Goal: Task Accomplishment & Management: Complete application form

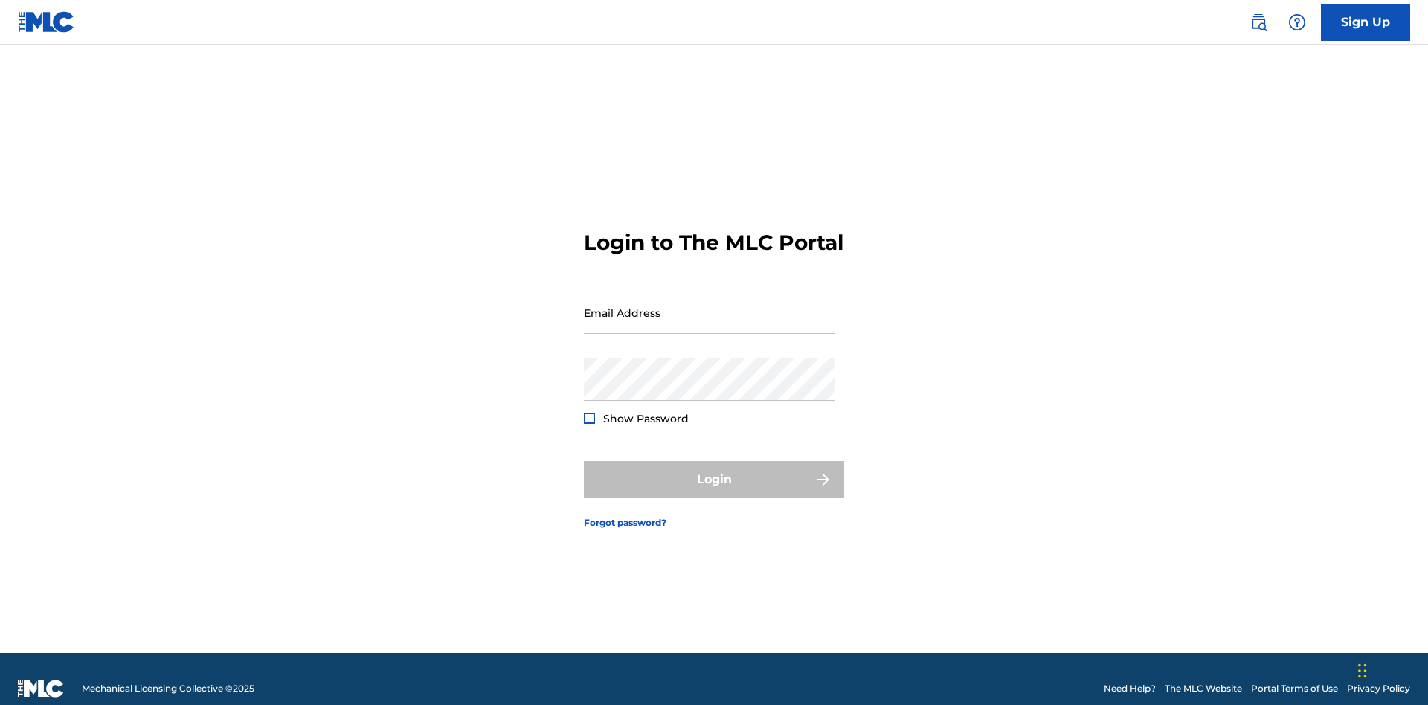
scroll to position [19, 0]
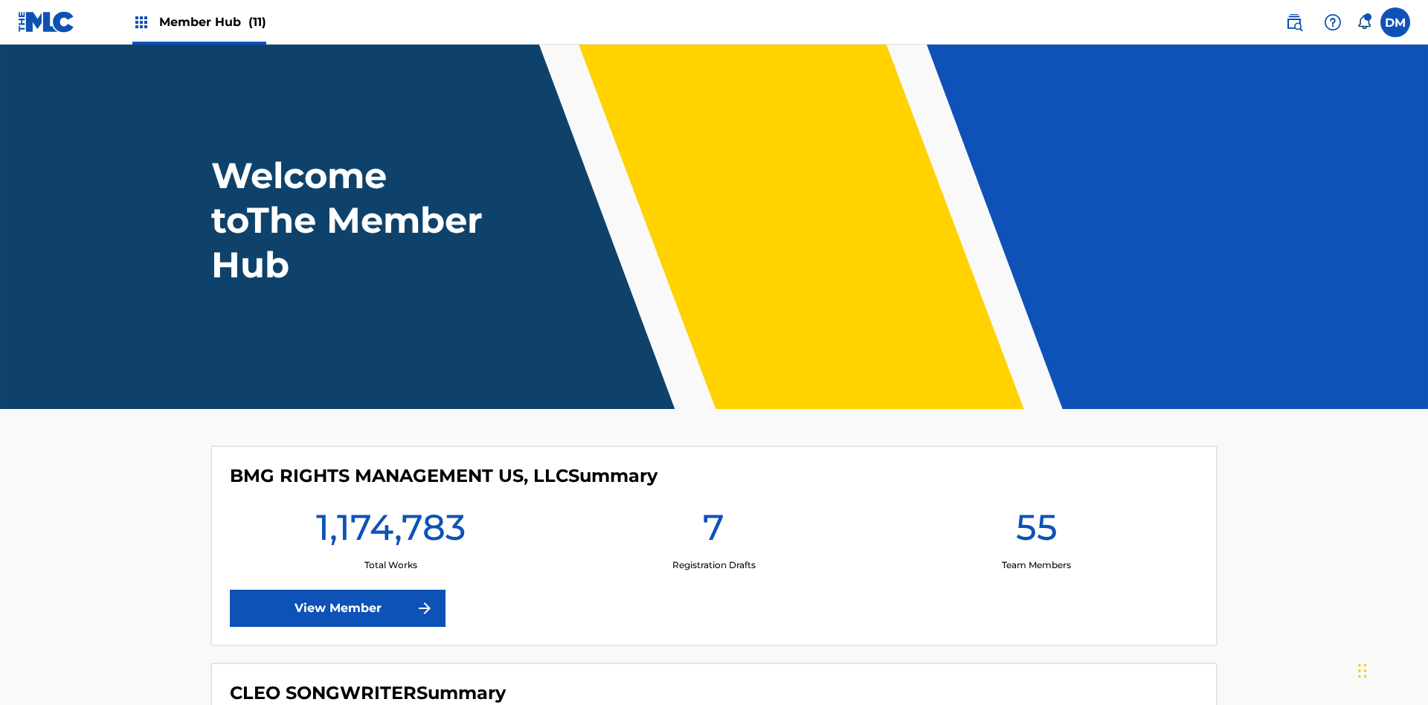
click at [212, 22] on span "Member Hub (11)" at bounding box center [212, 21] width 107 height 17
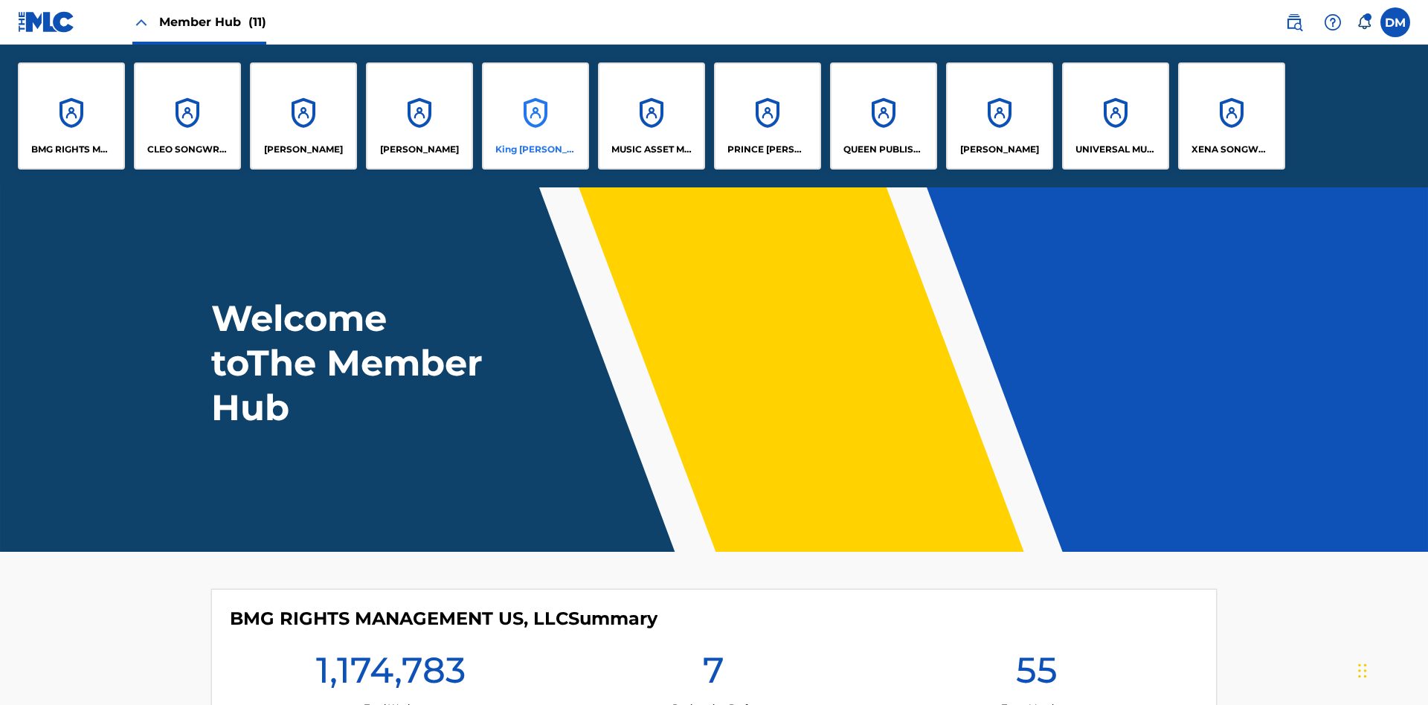
click at [535, 149] on p "King McTesterson" at bounding box center [535, 149] width 81 height 13
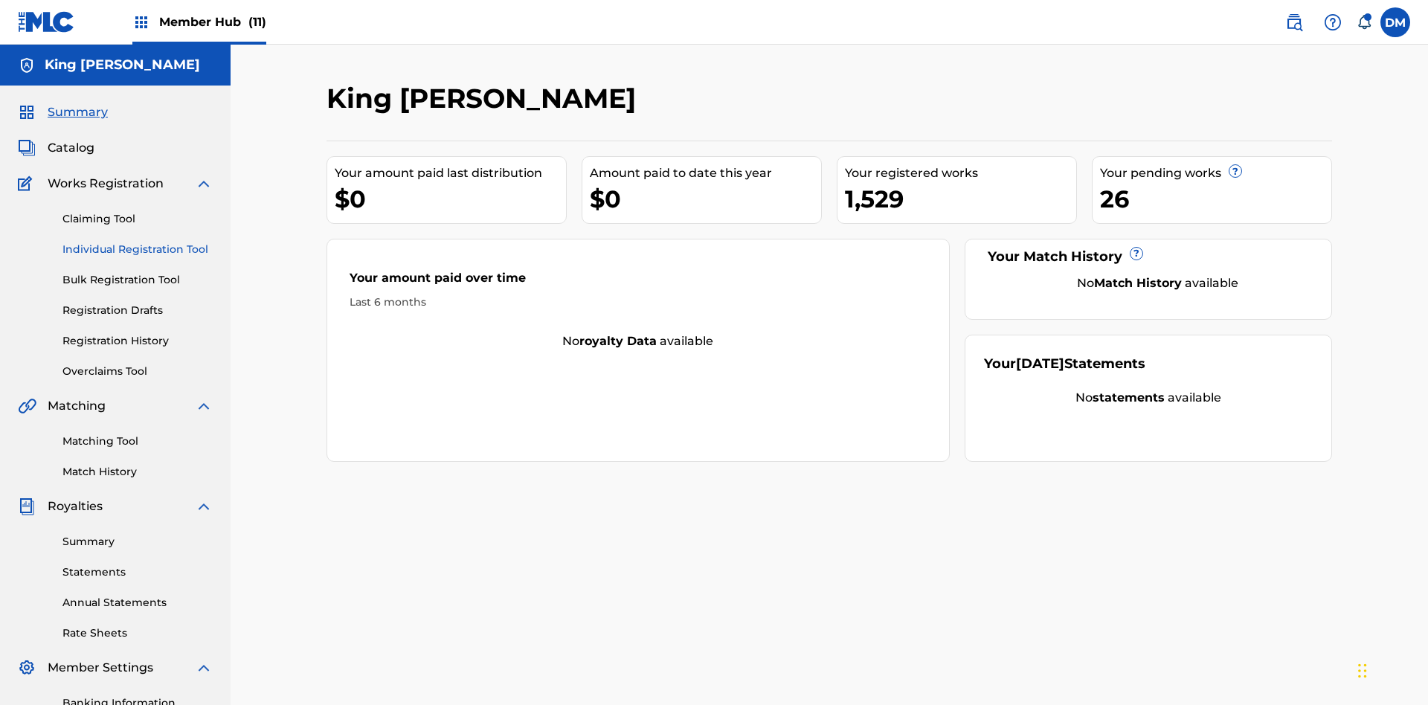
click at [138, 242] on link "Individual Registration Tool" at bounding box center [137, 250] width 150 height 16
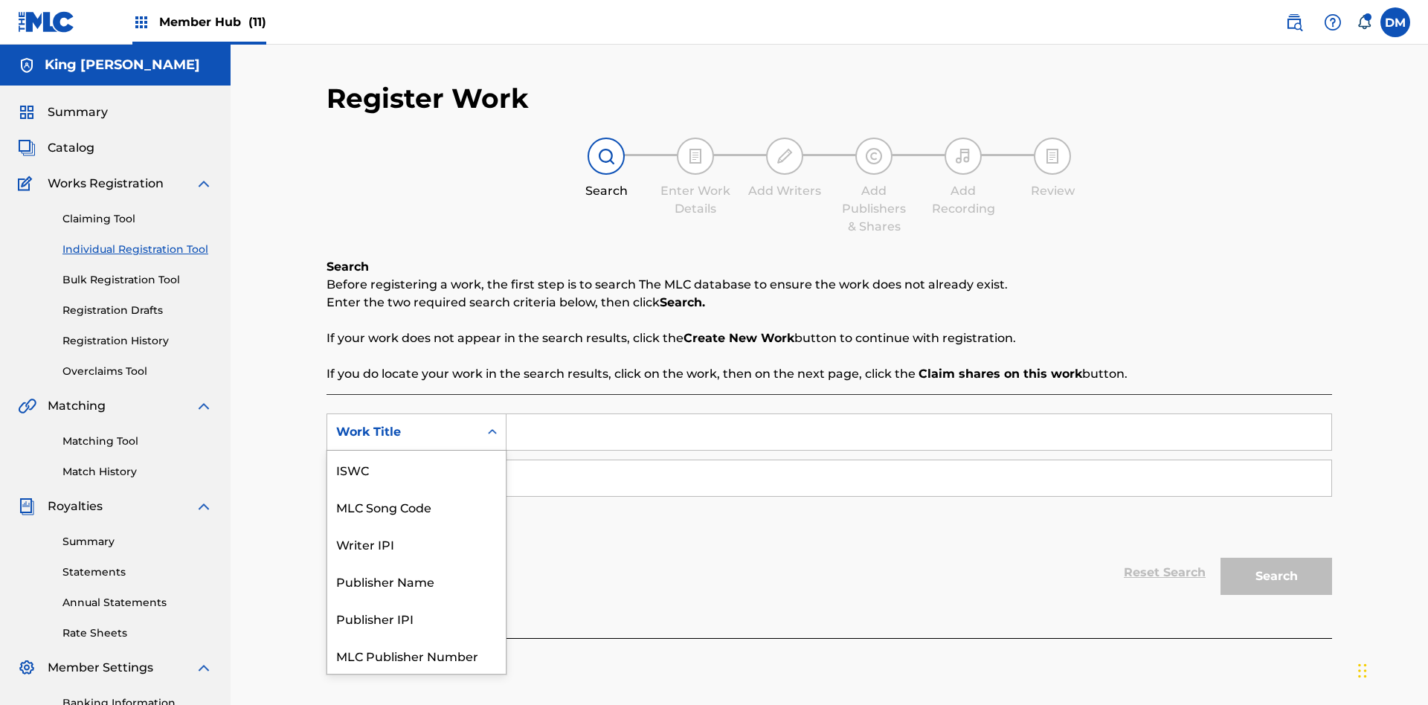
click at [416, 488] on div "MLC Song Code" at bounding box center [416, 506] width 178 height 37
click at [403, 469] on div "Writer Name" at bounding box center [403, 478] width 134 height 18
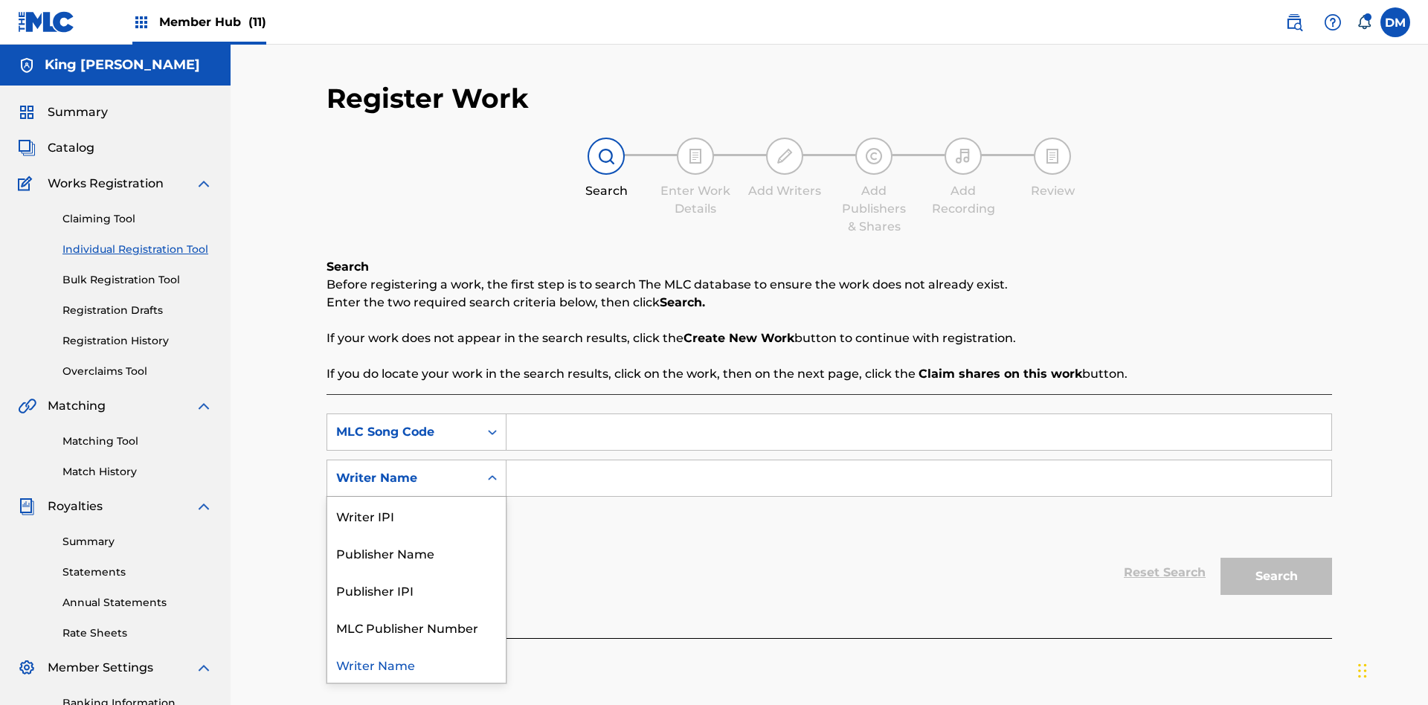
click at [416, 646] on div "Writer Name" at bounding box center [416, 664] width 178 height 37
click at [918, 414] on input "Search Form" at bounding box center [918, 432] width 825 height 36
type input "RB0ZQR"
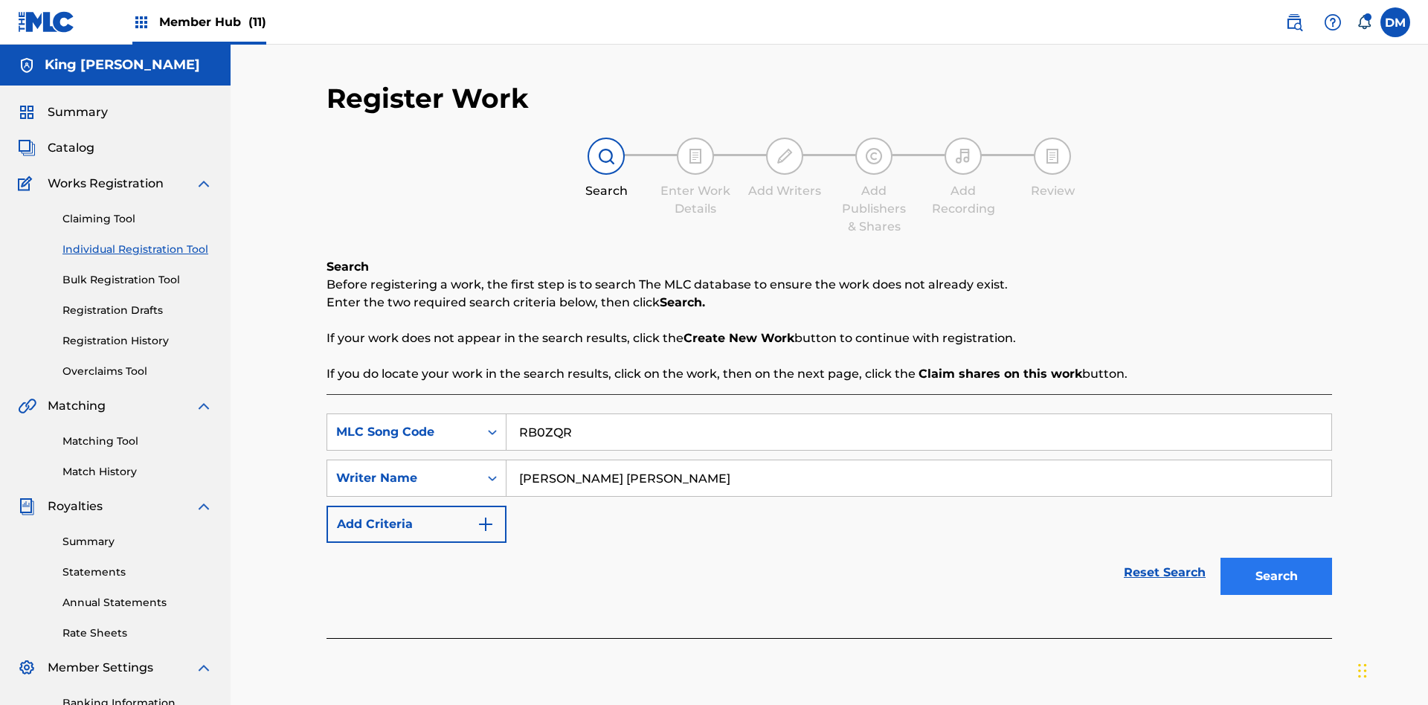
type input "TOM ZACHARY SEBASTIAN POHJOLA"
click at [1276, 558] on button "Search" at bounding box center [1276, 576] width 112 height 37
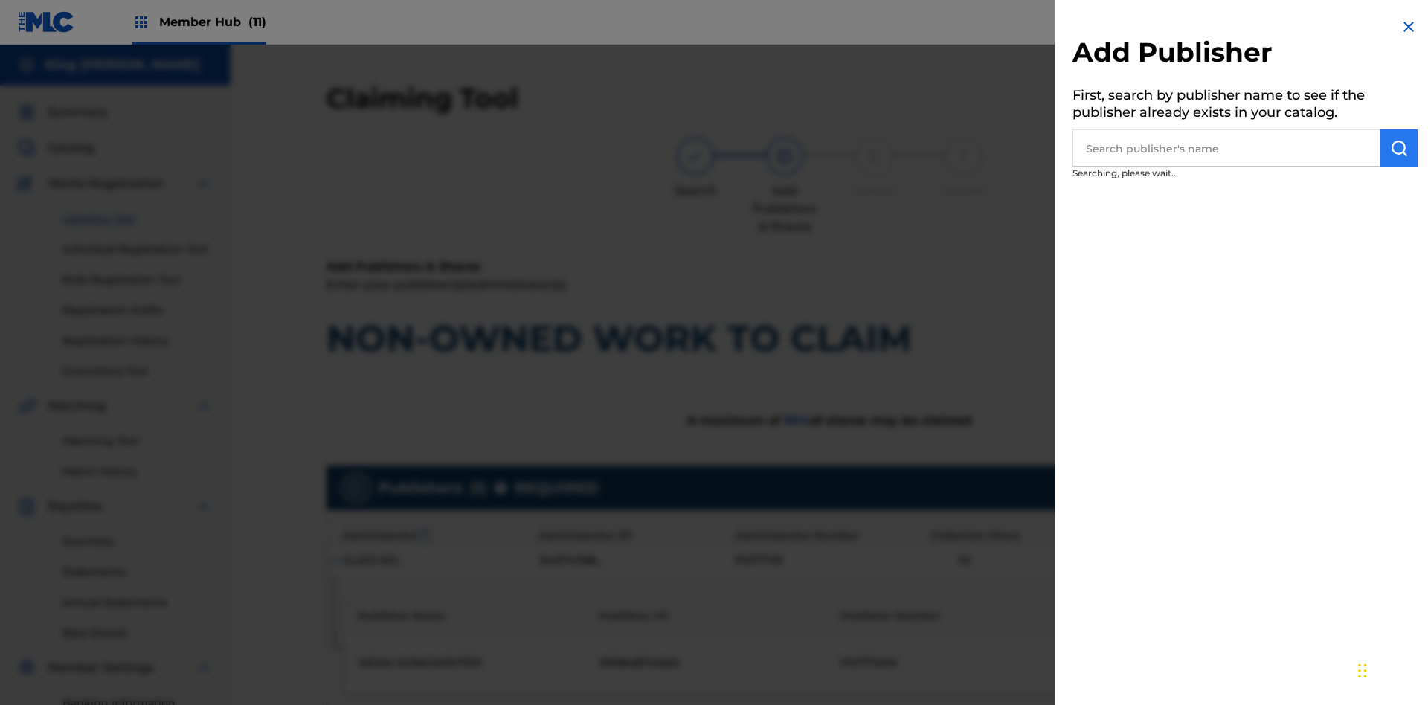
click at [1226, 148] on input "text" at bounding box center [1226, 147] width 308 height 37
type input "Test2025.09.26.04.30.00"
click at [1399, 148] on img "submit" at bounding box center [1399, 148] width 18 height 18
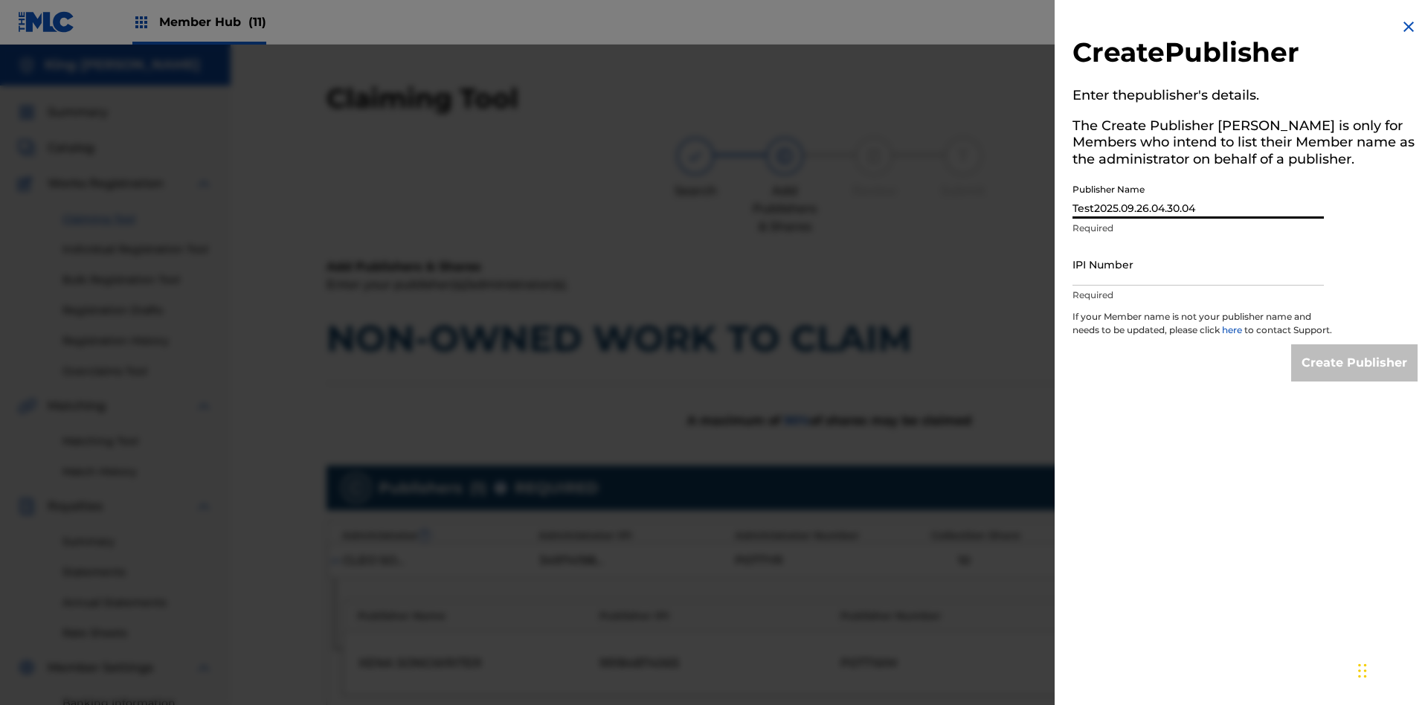
click at [1198, 264] on input "IPI Number" at bounding box center [1197, 264] width 251 height 42
click at [1355, 376] on input "Create Publisher" at bounding box center [1354, 362] width 126 height 37
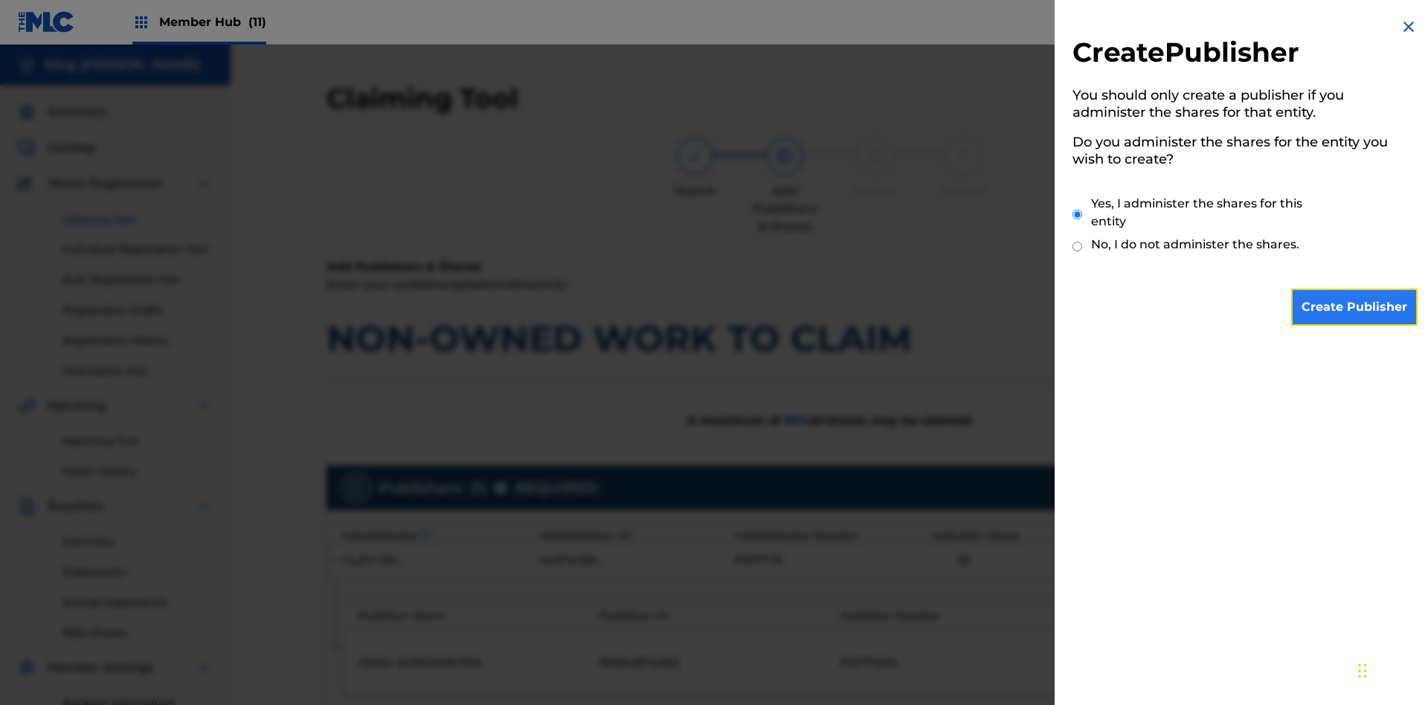
click at [1355, 307] on input "Create Publisher" at bounding box center [1354, 307] width 126 height 37
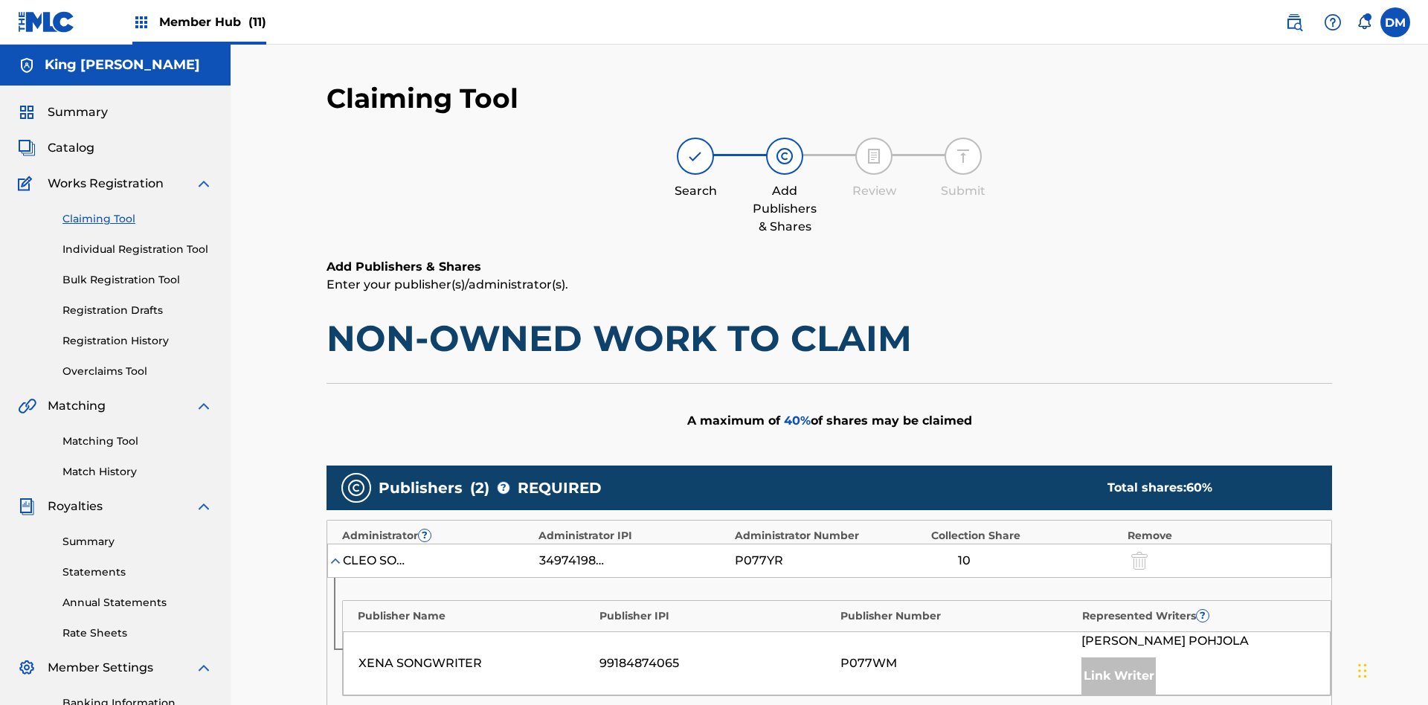
type input "50"
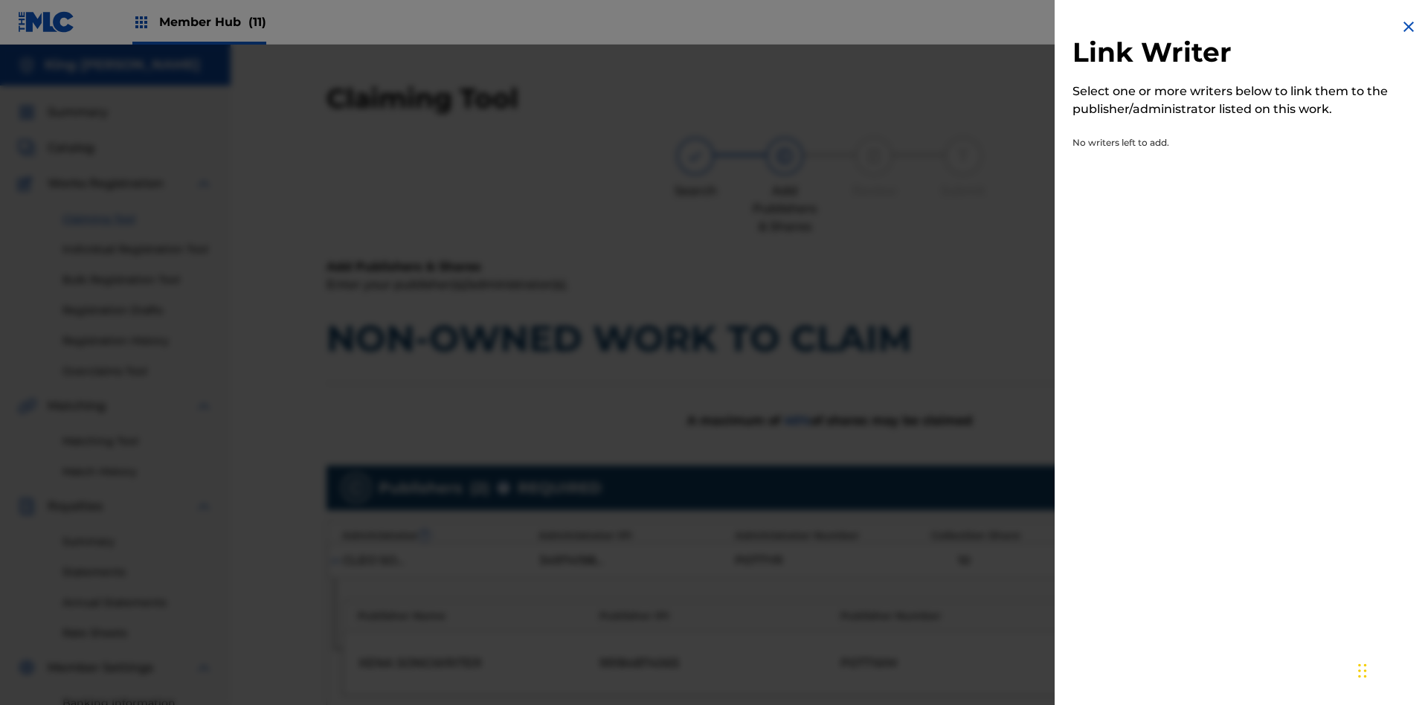
click at [1409, 27] on img at bounding box center [1409, 27] width 18 height 18
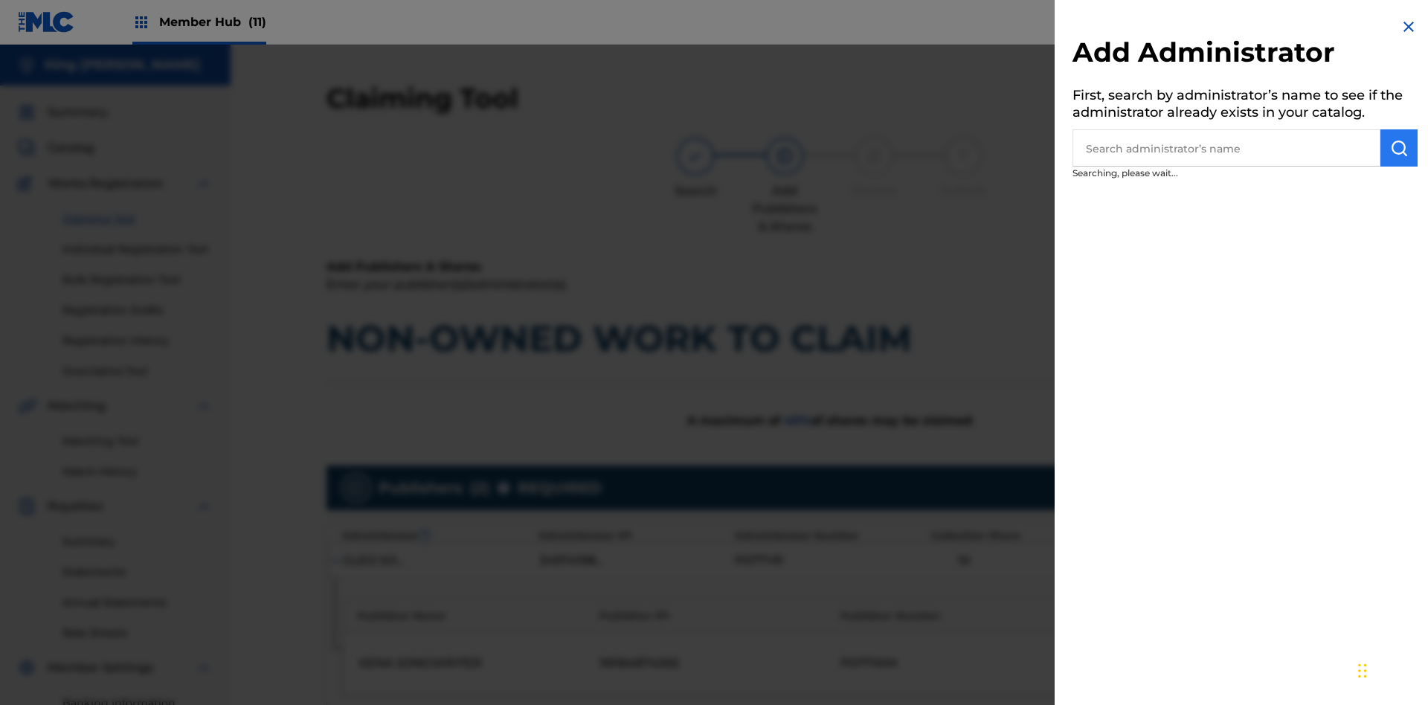
click at [1226, 148] on input "text" at bounding box center [1226, 147] width 308 height 37
type input "Test2025.09.26.04.30.22"
click at [1399, 148] on img "submit" at bounding box center [1399, 148] width 18 height 18
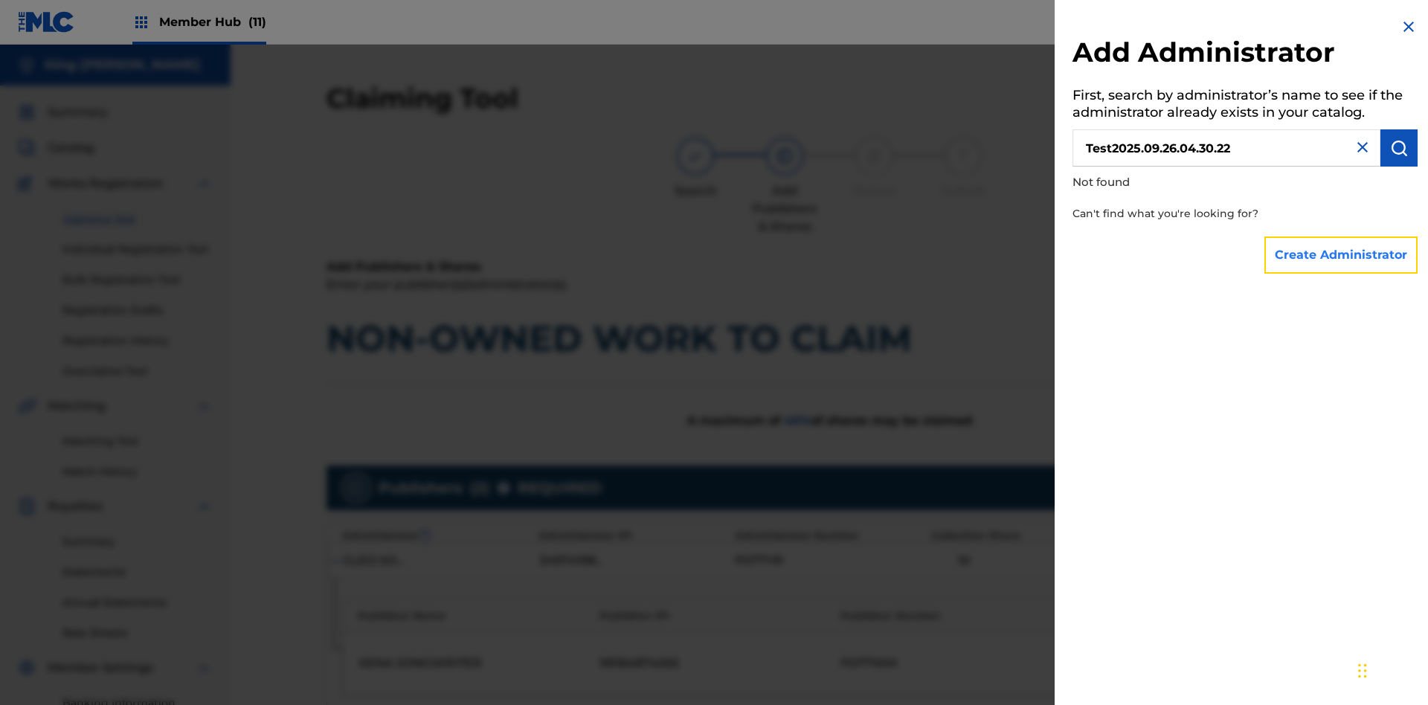
click at [1342, 254] on button "Create Administrator" at bounding box center [1340, 255] width 153 height 37
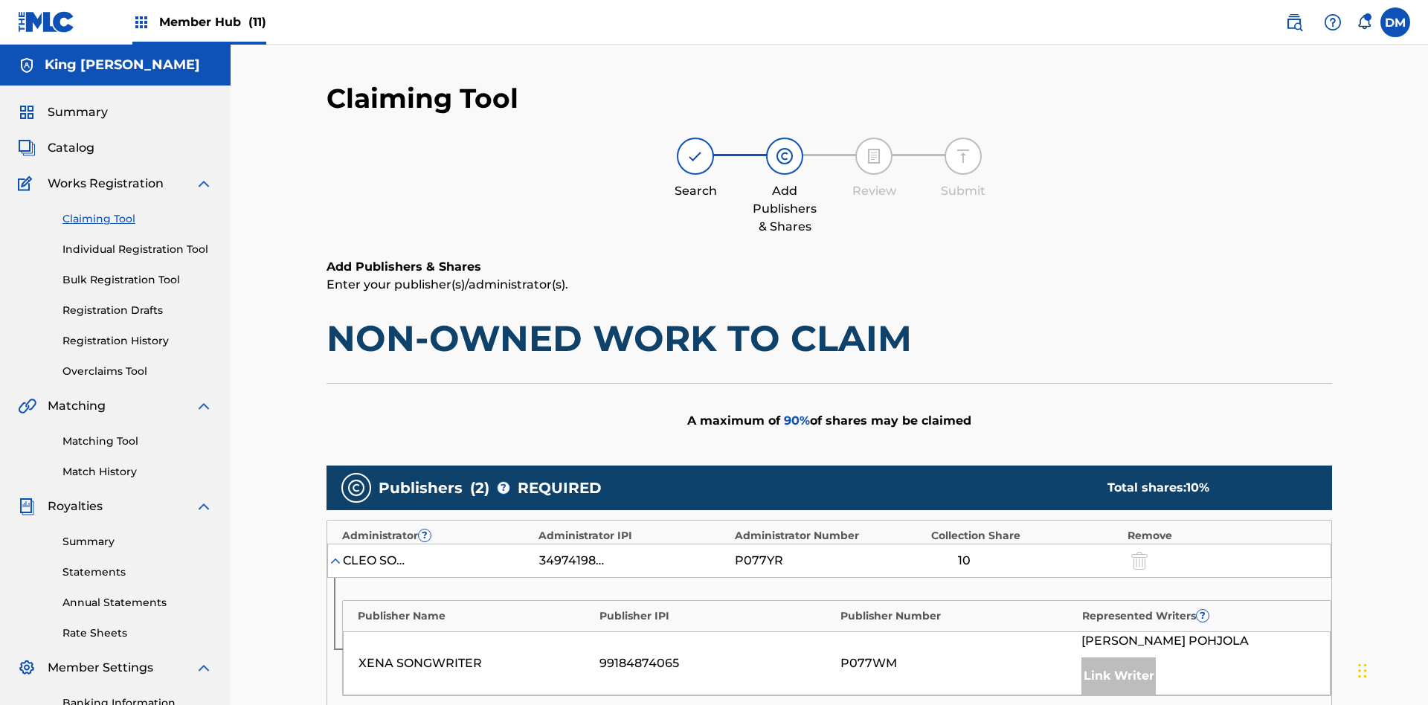
type input "50"
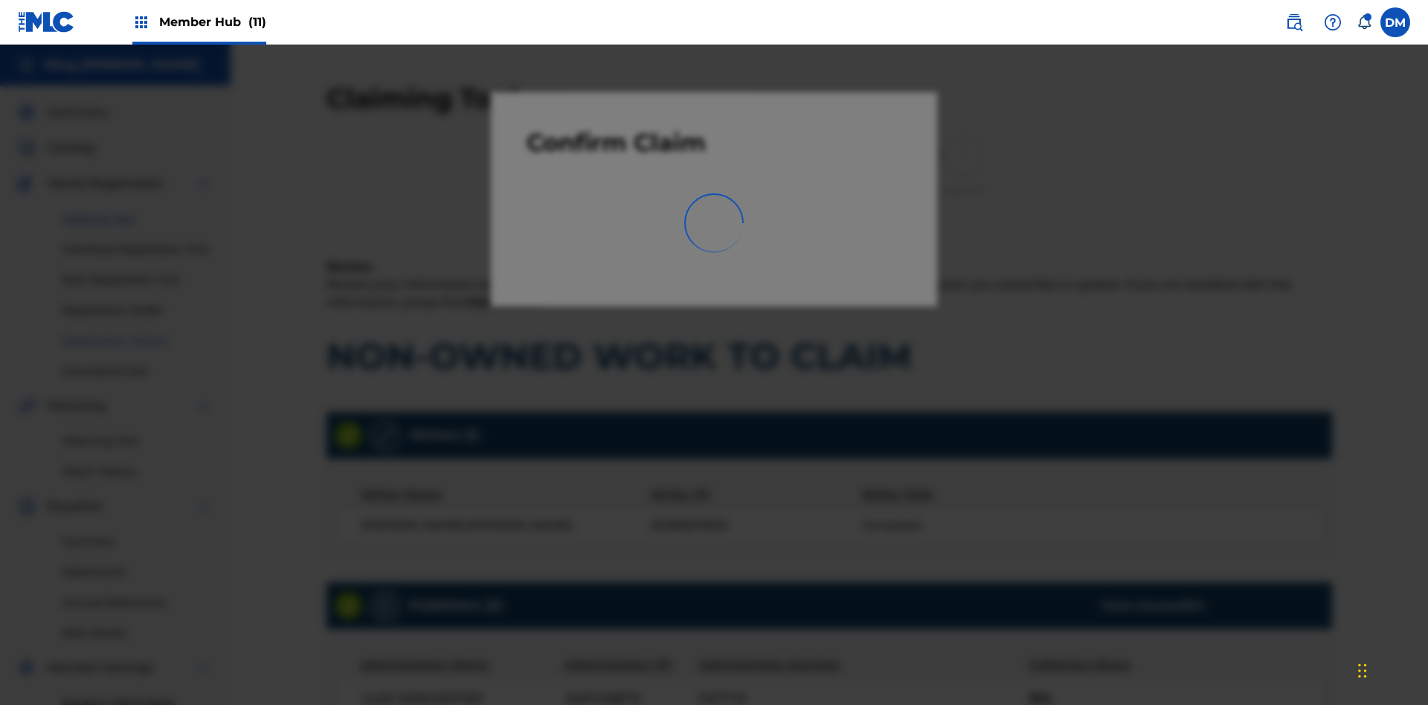
click at [138, 333] on link "Registration History" at bounding box center [137, 341] width 150 height 16
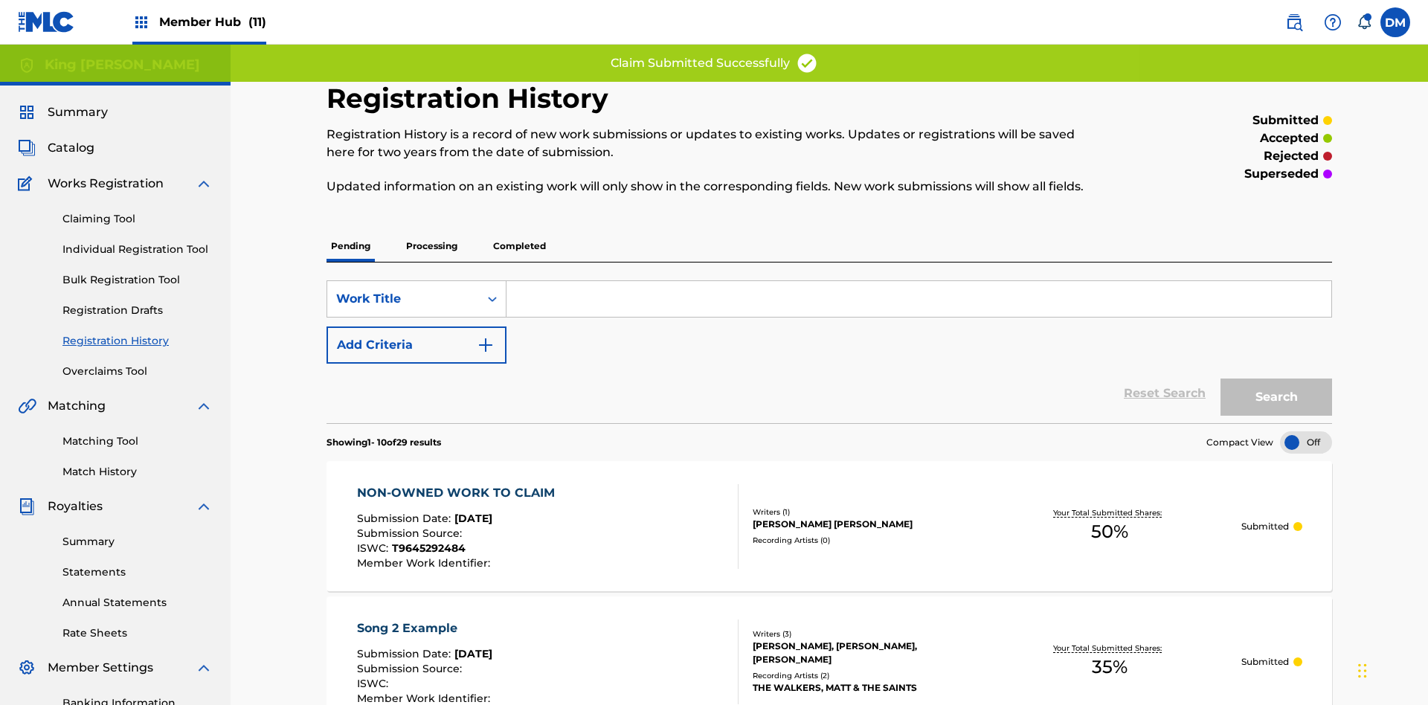
click at [918, 281] on input "Search Form" at bounding box center [918, 299] width 825 height 36
type input "NON-OWNED WORK TO CLAIM"
